Goal: Task Accomplishment & Management: Manage account settings

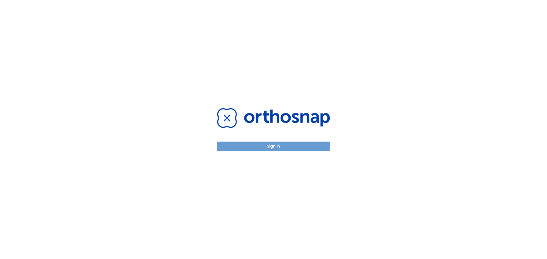
click at [262, 144] on button "Sign in" at bounding box center [273, 146] width 113 height 9
click at [278, 151] on button "Sign in" at bounding box center [273, 146] width 113 height 9
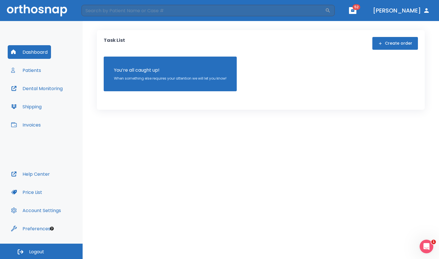
drag, startPoint x: 438, startPoint y: 69, endPoint x: 377, endPoint y: 138, distance: 92.4
click at [377, 138] on div "Task List Create order You’re all caught up! When something else requires your …" at bounding box center [261, 140] width 356 height 238
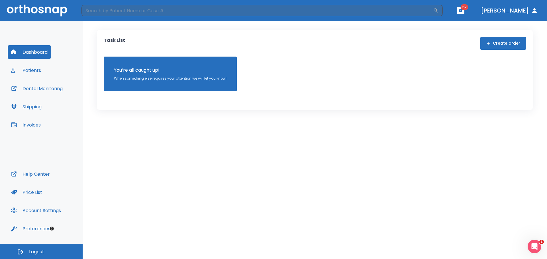
click at [385, 73] on div "You’re all caught up! When something else requires your attention we will let y…" at bounding box center [315, 74] width 422 height 35
click at [345, 36] on div "Task List Create order You’re all caught up! When something else requires your …" at bounding box center [315, 70] width 436 height 80
